Goal: Information Seeking & Learning: Check status

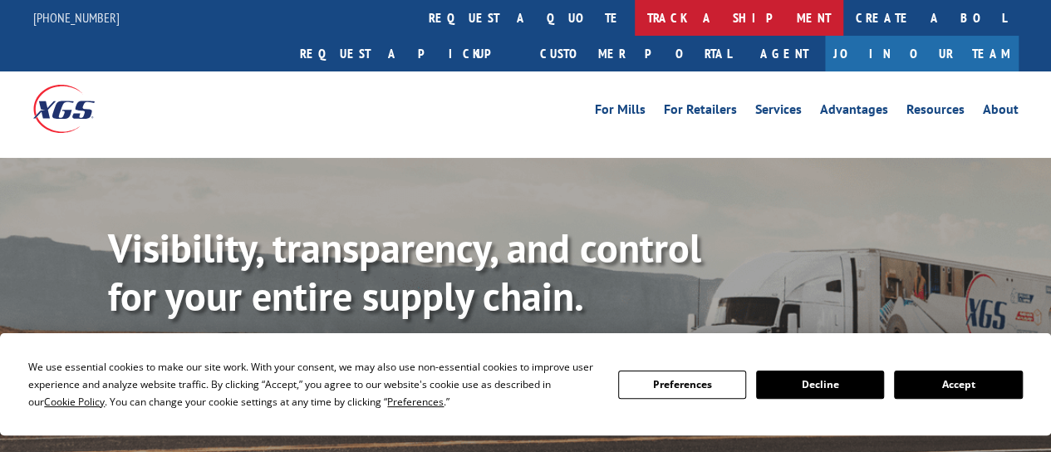
click at [635, 17] on link "track a shipment" at bounding box center [739, 18] width 209 height 36
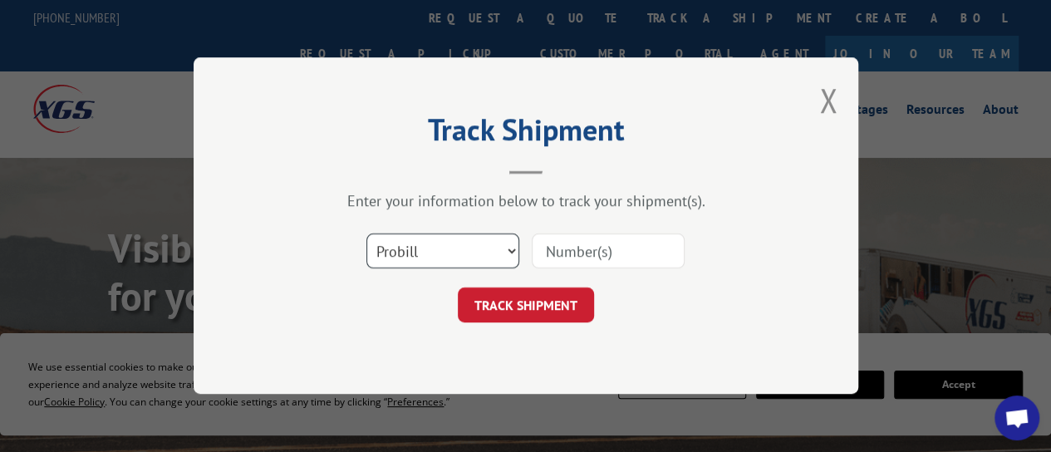
click at [500, 247] on select "Select category... Probill BOL PO" at bounding box center [442, 251] width 153 height 35
select select "bol"
click at [366, 234] on select "Select category... Probill BOL PO" at bounding box center [442, 251] width 153 height 35
click at [615, 242] on input at bounding box center [608, 251] width 153 height 35
paste input "254687"
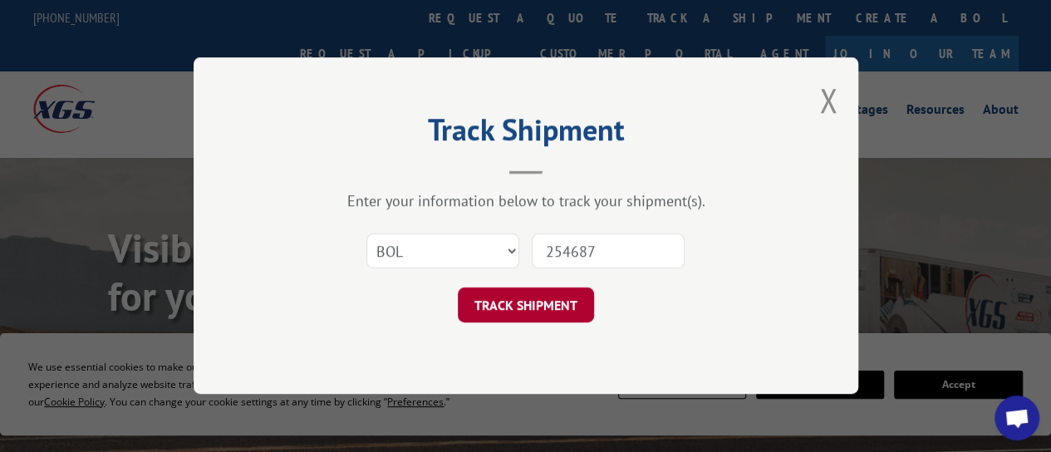
type input "254687"
click at [550, 305] on button "TRACK SHIPMENT" at bounding box center [526, 305] width 136 height 35
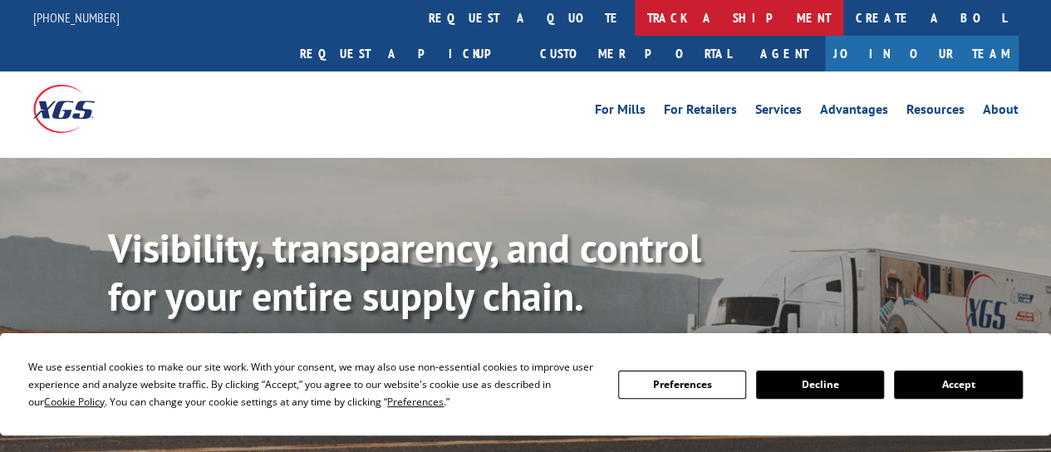
click at [635, 18] on link "track a shipment" at bounding box center [739, 18] width 209 height 36
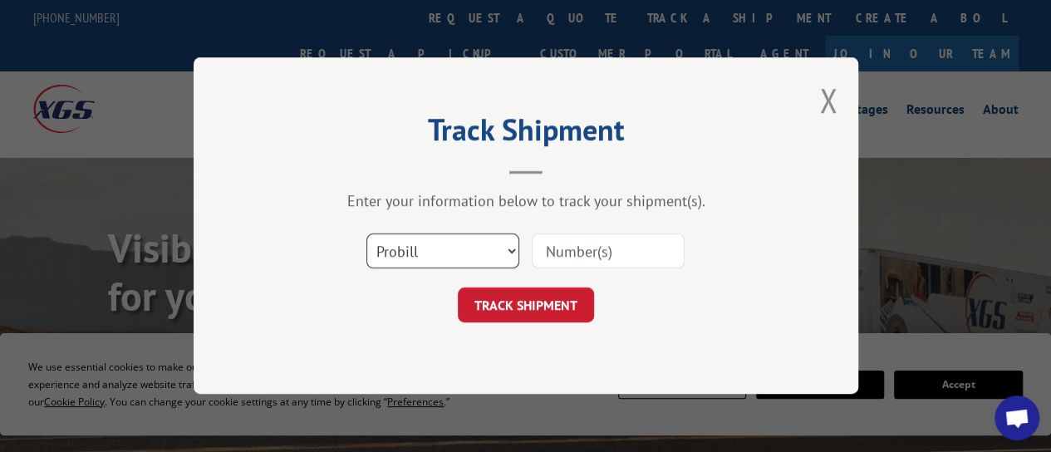
click at [468, 247] on select "Select category... Probill BOL PO" at bounding box center [442, 251] width 153 height 35
select select "bol"
click at [366, 234] on select "Select category... Probill BOL PO" at bounding box center [442, 251] width 153 height 35
click at [616, 238] on input at bounding box center [608, 251] width 153 height 35
paste input "254687"
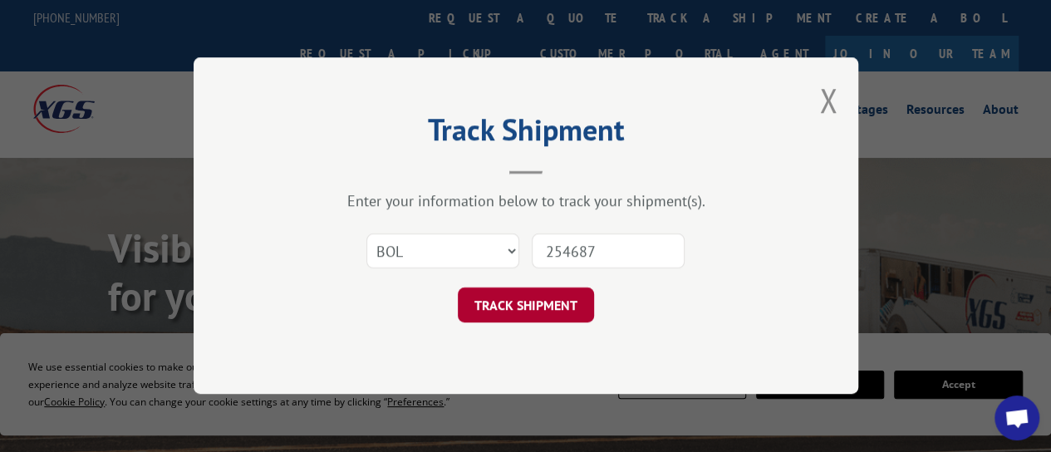
type input "254687"
click at [517, 314] on button "TRACK SHIPMENT" at bounding box center [526, 305] width 136 height 35
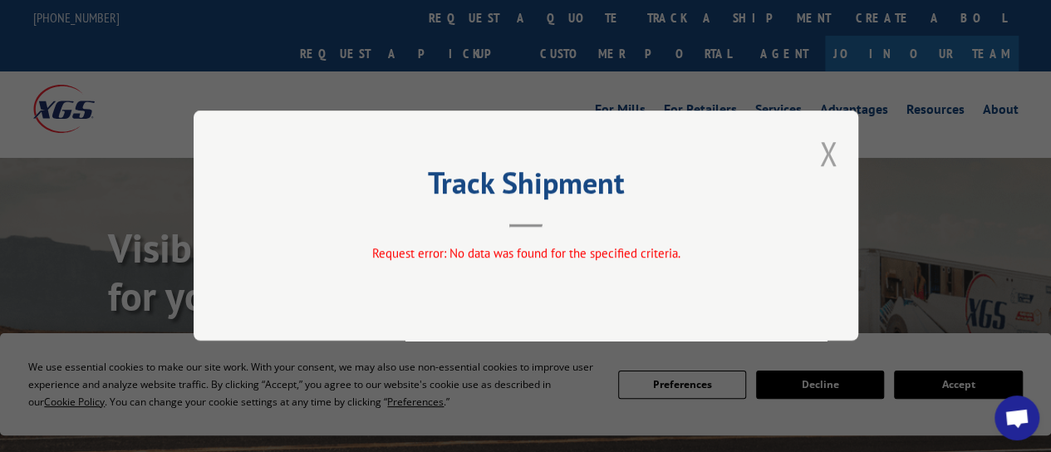
click at [831, 157] on button "Close modal" at bounding box center [828, 153] width 18 height 44
